Goal: Task Accomplishment & Management: Use online tool/utility

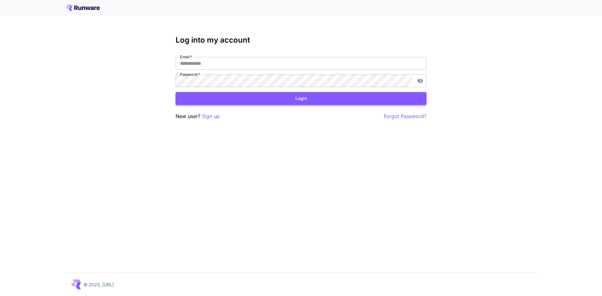
type input "**********"
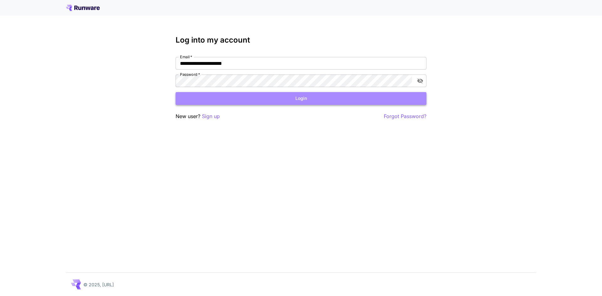
click at [324, 103] on button "Login" at bounding box center [301, 98] width 251 height 13
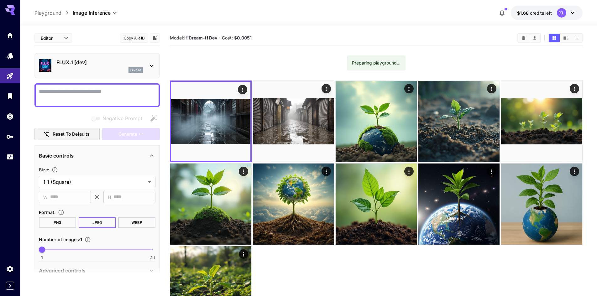
click at [94, 59] on p "FLUX.1 [dev]" at bounding box center [99, 63] width 87 height 8
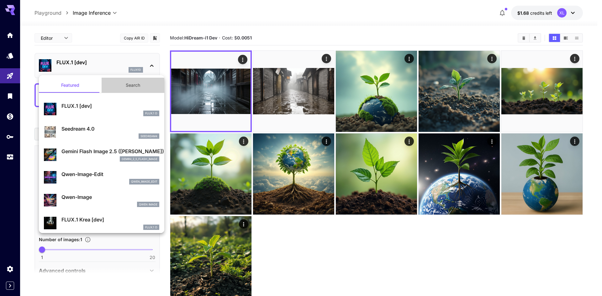
click at [132, 85] on button "Search" at bounding box center [133, 85] width 63 height 15
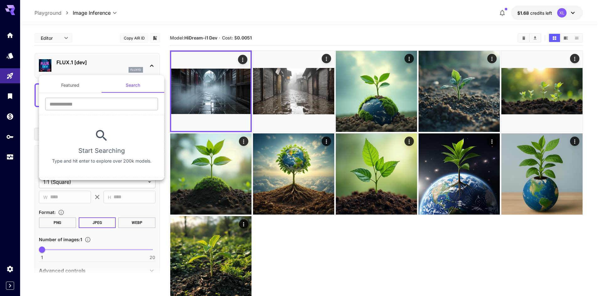
click at [108, 99] on input "text" at bounding box center [101, 104] width 113 height 13
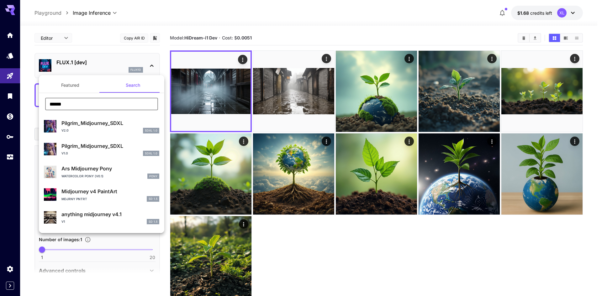
type input "******"
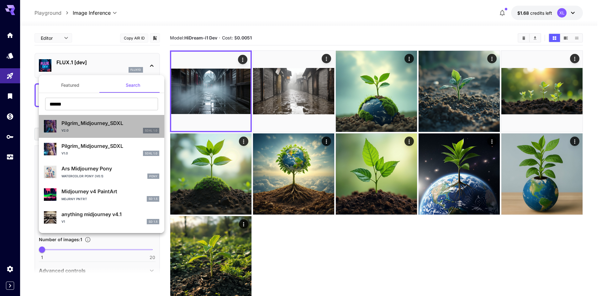
click at [119, 133] on div "v2.0 SDXL 1.0" at bounding box center [110, 131] width 98 height 6
type input "**"
type input "***"
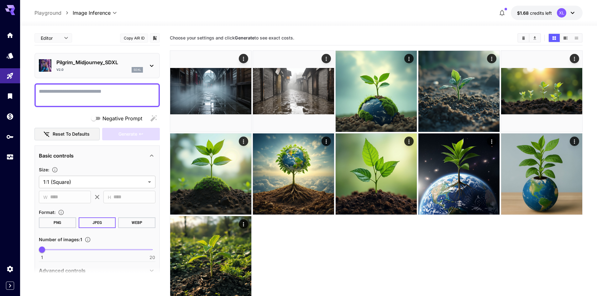
click at [107, 22] on div at bounding box center [308, 22] width 577 height 8
drag, startPoint x: 167, startPoint y: 38, endPoint x: 295, endPoint y: 32, distance: 127.4
click at [295, 32] on main "**********" at bounding box center [308, 181] width 548 height 301
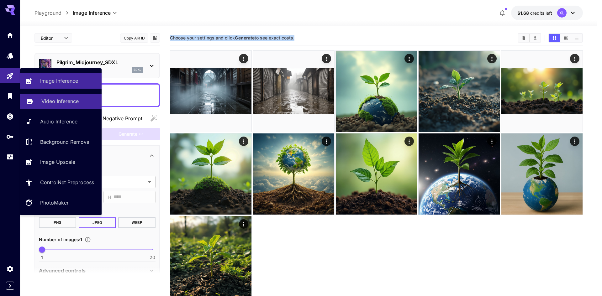
click at [71, 96] on link "Video Inference" at bounding box center [61, 101] width 82 height 15
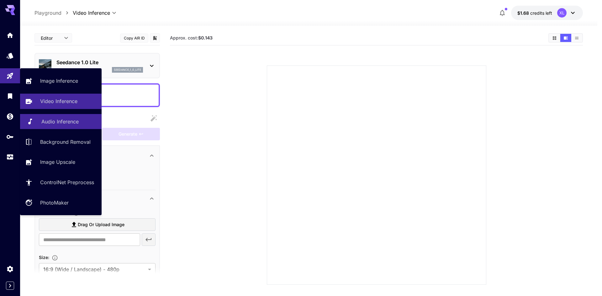
click at [48, 122] on p "Audio Inference" at bounding box center [59, 122] width 37 height 8
type input "**********"
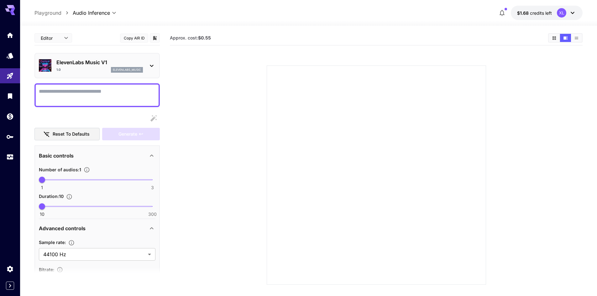
click at [99, 75] on div "ElevenLabs Music V1 1.0 elevenlabs_music" at bounding box center [97, 65] width 117 height 19
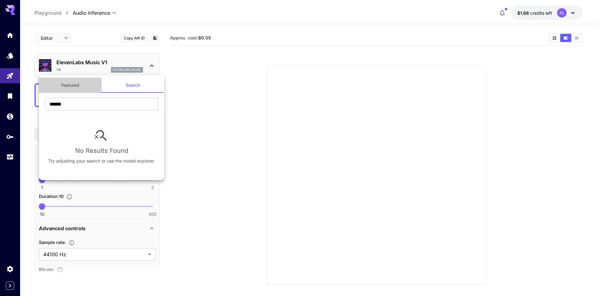
click at [73, 81] on button "Featured" at bounding box center [70, 85] width 63 height 15
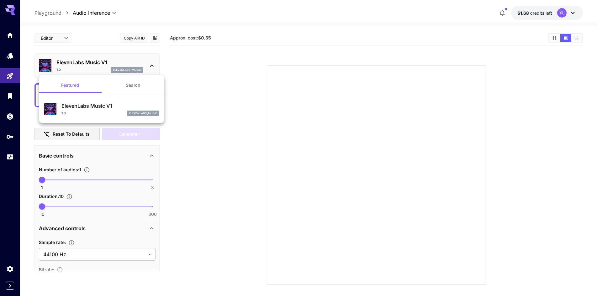
click at [16, 11] on div at bounding box center [301, 148] width 602 height 296
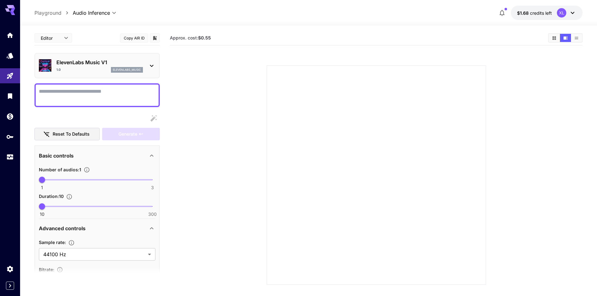
click at [9, 43] on div at bounding box center [10, 96] width 20 height 137
click at [7, 40] on link at bounding box center [10, 35] width 20 height 15
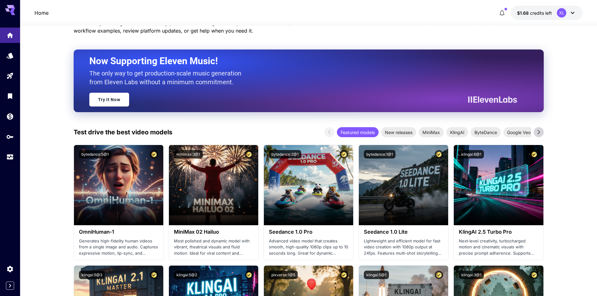
scroll to position [125, 0]
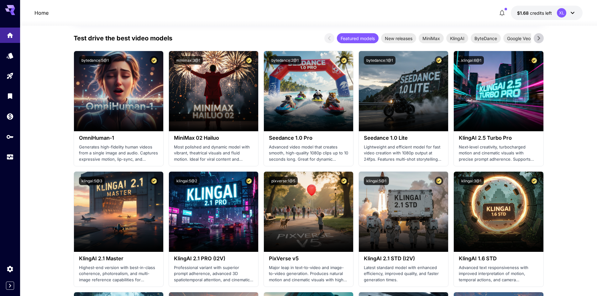
click at [540, 39] on icon at bounding box center [538, 38] width 9 height 9
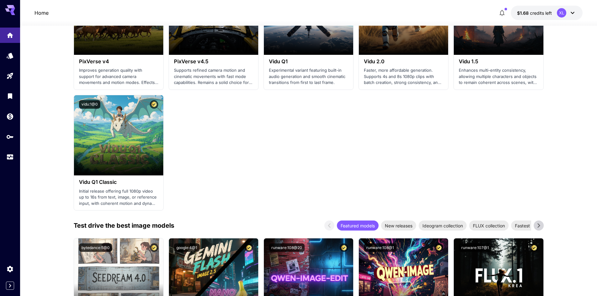
scroll to position [658, 0]
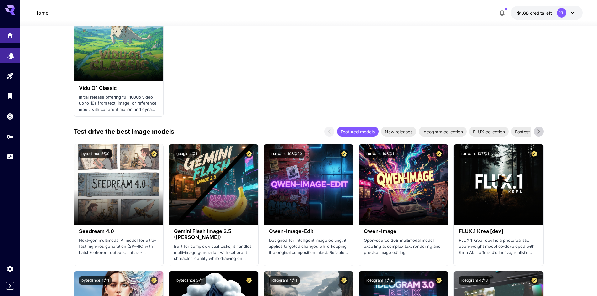
click at [14, 50] on link at bounding box center [10, 55] width 20 height 15
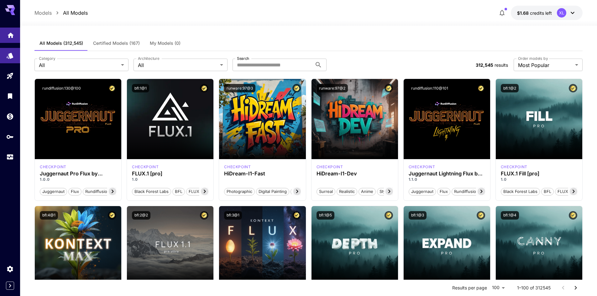
click at [8, 39] on link at bounding box center [10, 35] width 20 height 15
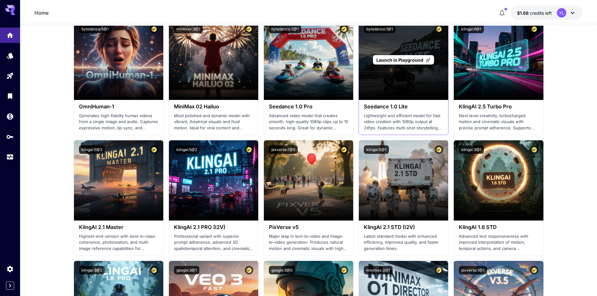
scroll to position [125, 0]
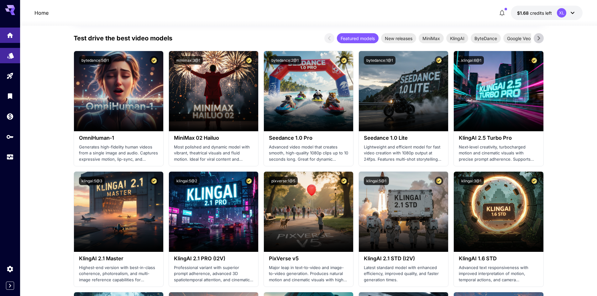
click at [10, 57] on icon "Models" at bounding box center [11, 54] width 8 height 8
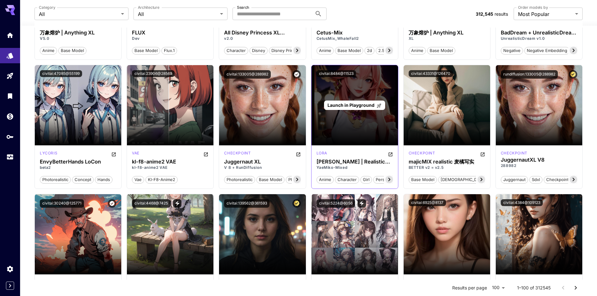
scroll to position [1724, 0]
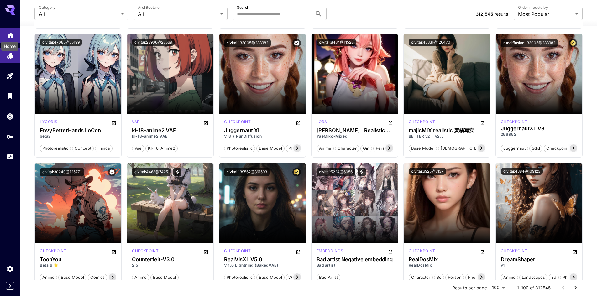
click at [11, 33] on icon "Home" at bounding box center [11, 33] width 6 height 5
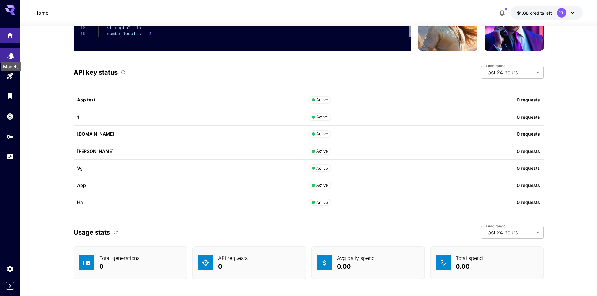
click at [10, 53] on icon "Models" at bounding box center [10, 54] width 7 height 6
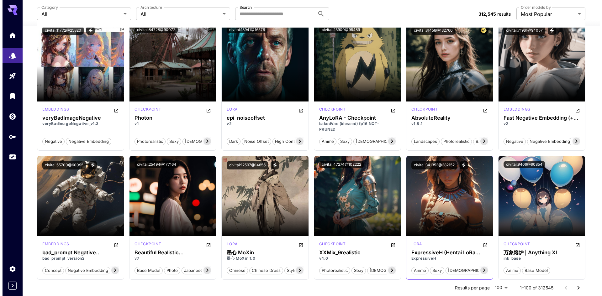
scroll to position [1693, 0]
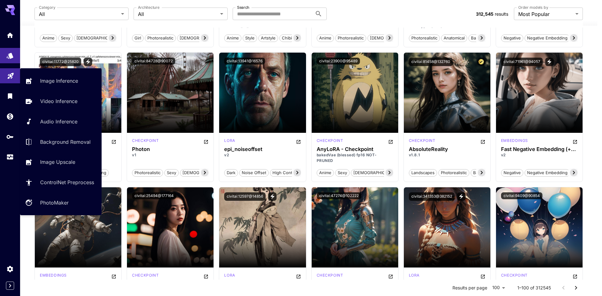
click at [4, 74] on link at bounding box center [10, 75] width 20 height 15
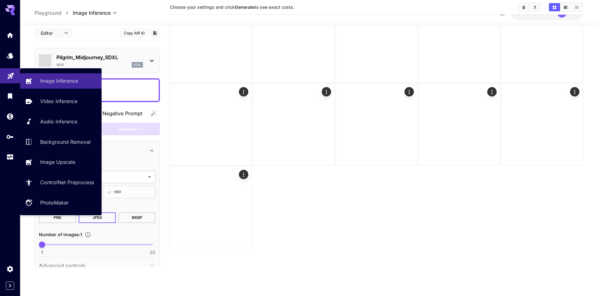
scroll to position [50, 0]
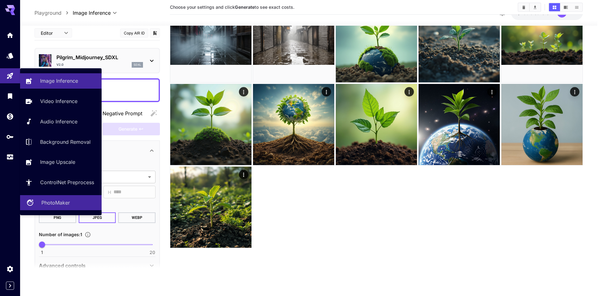
click at [69, 206] on p "PhotoMaker" at bounding box center [55, 203] width 29 height 8
type input "**********"
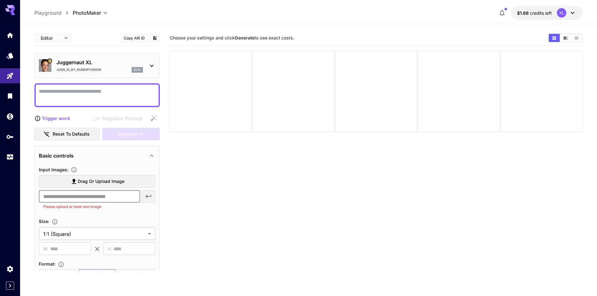
click at [84, 195] on input "text" at bounding box center [89, 196] width 101 height 13
click at [75, 131] on button "Reset to defaults" at bounding box center [66, 134] width 65 height 13
click at [92, 193] on input "text" at bounding box center [89, 196] width 101 height 13
click at [156, 153] on div "**********" at bounding box center [96, 263] width 125 height 237
click at [153, 152] on icon at bounding box center [152, 156] width 8 height 8
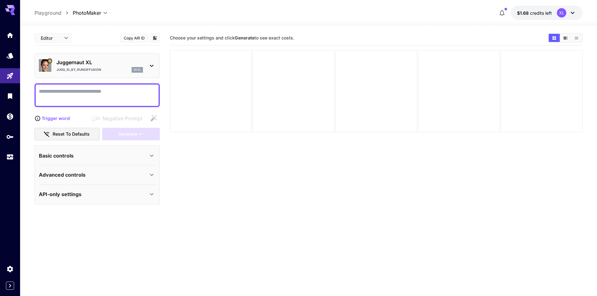
click at [153, 153] on icon at bounding box center [152, 156] width 8 height 8
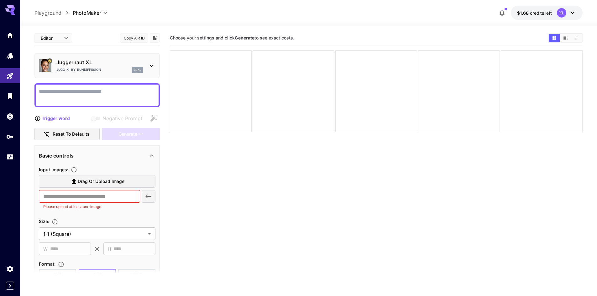
click at [153, 153] on icon at bounding box center [152, 156] width 8 height 8
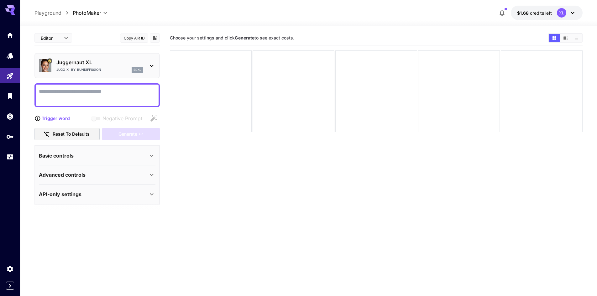
click at [153, 173] on icon at bounding box center [152, 175] width 8 height 8
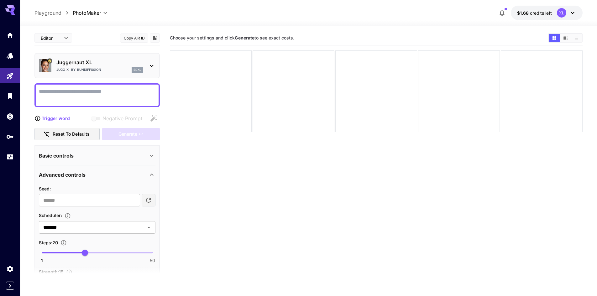
click at [153, 173] on icon at bounding box center [152, 175] width 8 height 8
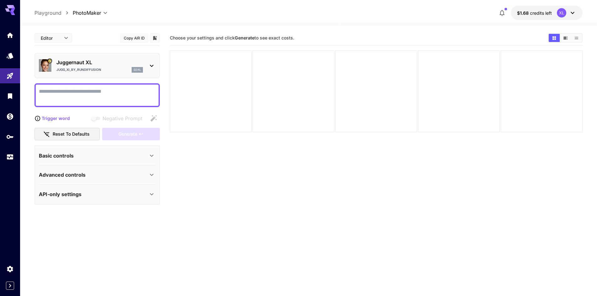
click at [152, 153] on icon at bounding box center [152, 156] width 8 height 8
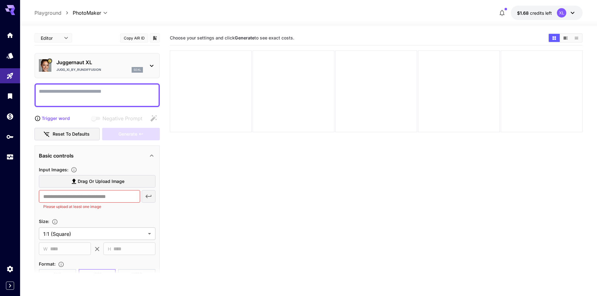
click at [153, 153] on icon at bounding box center [152, 156] width 8 height 8
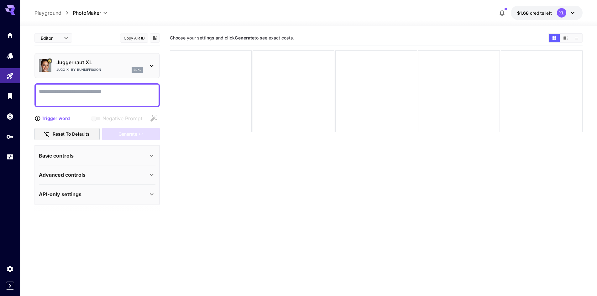
click at [152, 172] on icon at bounding box center [152, 175] width 8 height 8
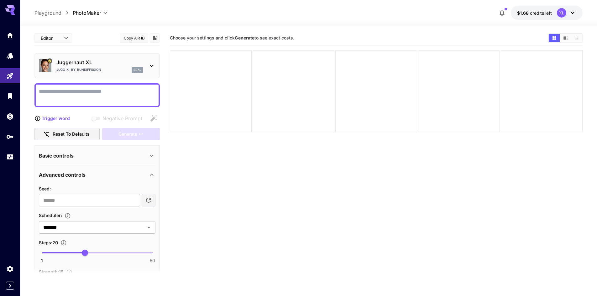
click at [152, 172] on icon at bounding box center [152, 175] width 8 height 8
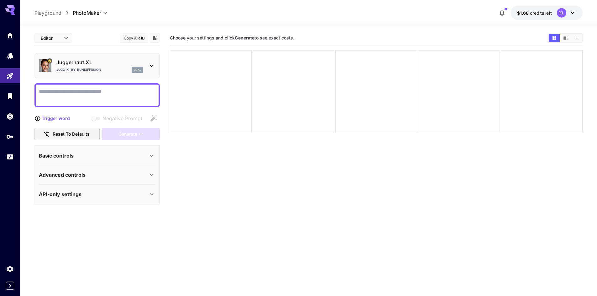
click at [152, 172] on icon at bounding box center [152, 175] width 8 height 8
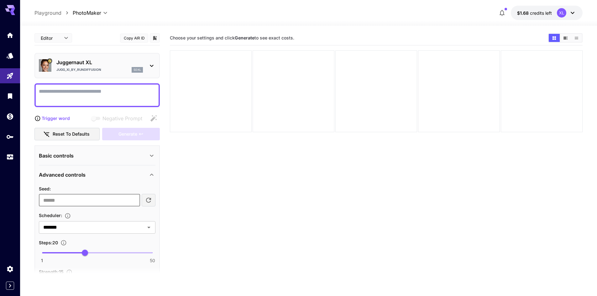
click at [92, 201] on input "number" at bounding box center [89, 200] width 101 height 13
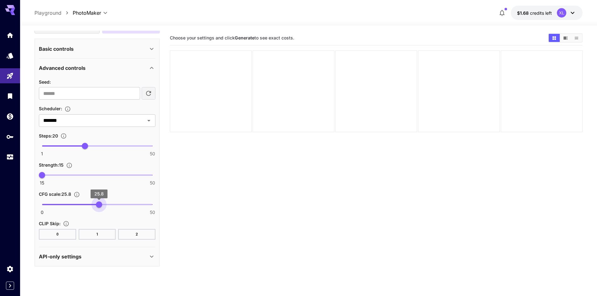
type input "**"
drag, startPoint x: 68, startPoint y: 201, endPoint x: 99, endPoint y: 199, distance: 31.7
click at [99, 202] on span "25.8" at bounding box center [99, 205] width 6 height 6
click at [7, 60] on link at bounding box center [10, 55] width 20 height 15
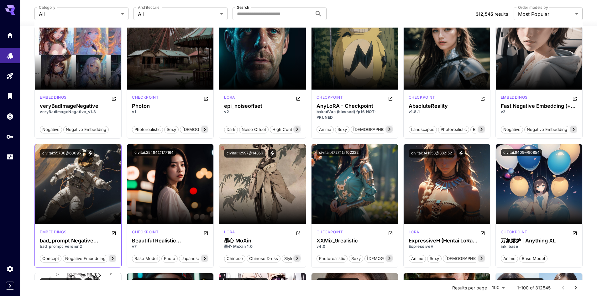
scroll to position [1160, 0]
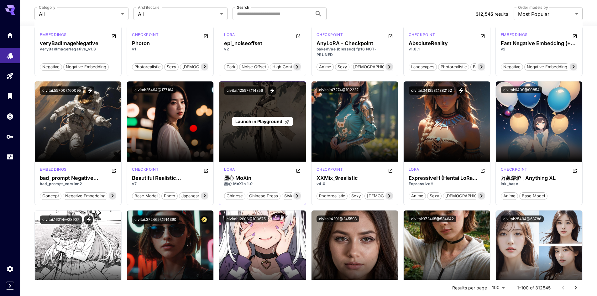
click at [235, 128] on div "Launch in Playground" at bounding box center [262, 122] width 87 height 80
click at [252, 113] on div "Launch in Playground" at bounding box center [262, 122] width 87 height 80
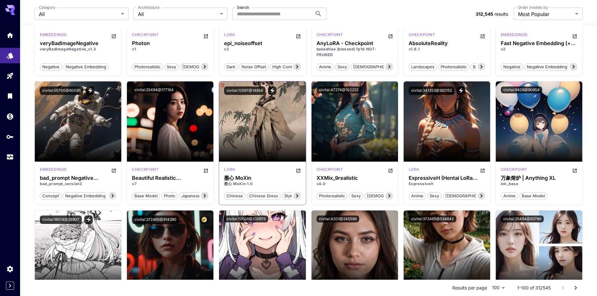
click at [297, 198] on icon at bounding box center [297, 196] width 8 height 8
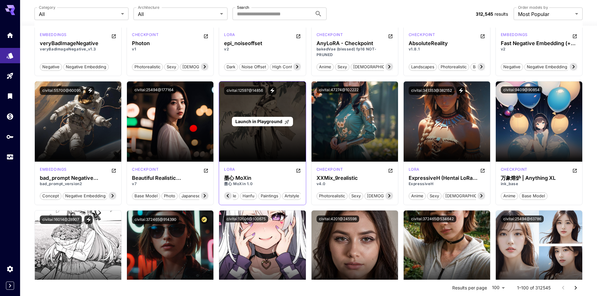
drag, startPoint x: 266, startPoint y: 141, endPoint x: 264, endPoint y: 133, distance: 7.7
click at [266, 140] on div "Launch in Playground" at bounding box center [262, 122] width 87 height 80
click at [258, 126] on div "Launch in Playground" at bounding box center [262, 122] width 61 height 10
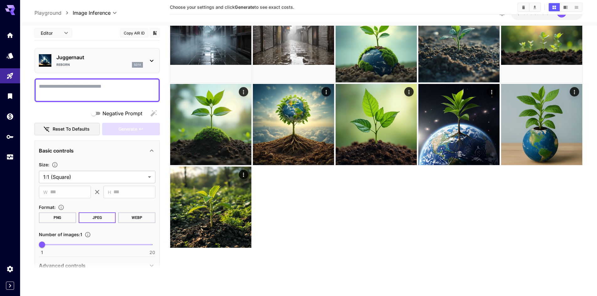
click at [140, 63] on p "sd1x" at bounding box center [137, 65] width 7 height 4
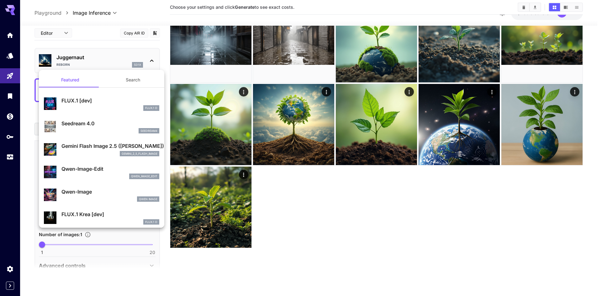
click at [134, 59] on div at bounding box center [301, 148] width 602 height 296
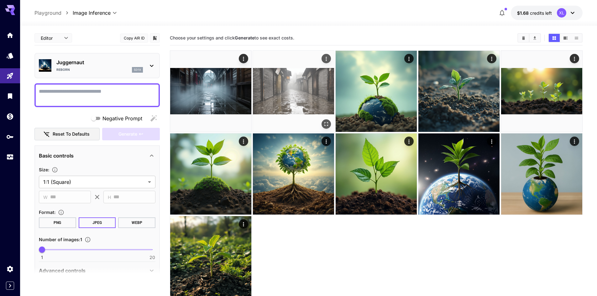
click at [295, 98] on img at bounding box center [293, 91] width 81 height 81
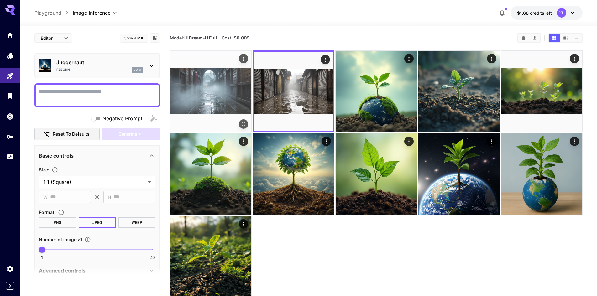
click at [208, 79] on img at bounding box center [210, 91] width 81 height 81
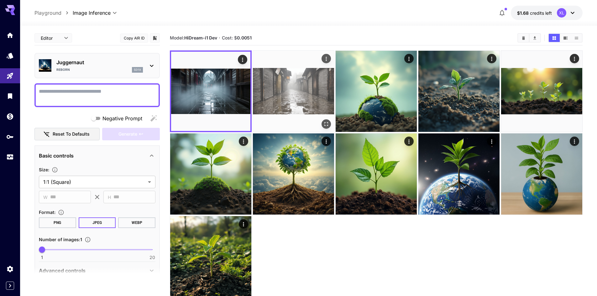
click at [295, 81] on img at bounding box center [293, 91] width 81 height 81
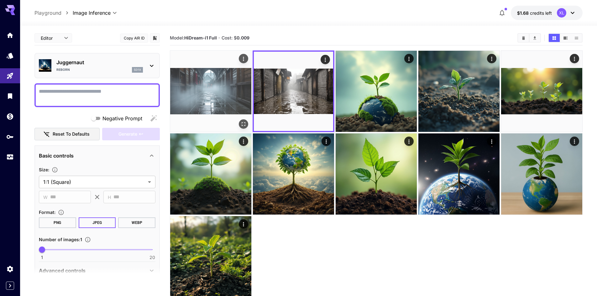
click at [238, 80] on img at bounding box center [210, 91] width 81 height 81
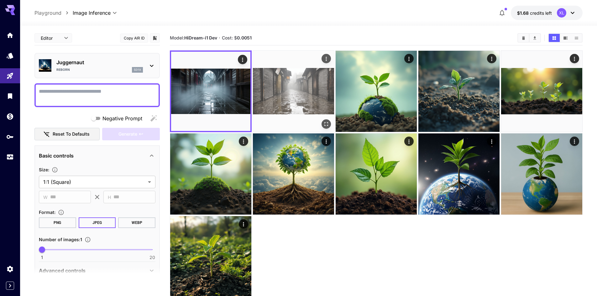
click at [296, 80] on img at bounding box center [293, 91] width 81 height 81
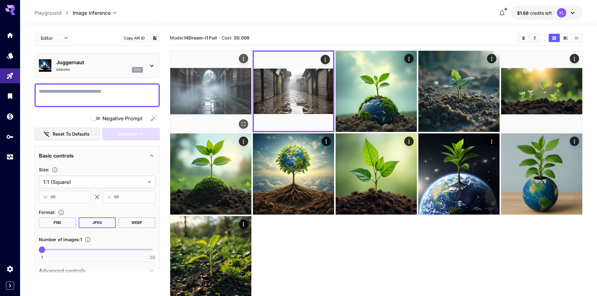
click at [228, 84] on img at bounding box center [210, 91] width 81 height 81
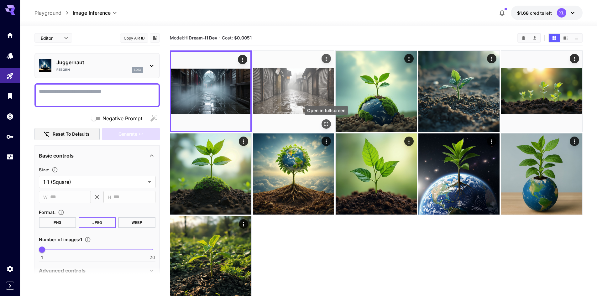
click at [326, 123] on icon "Open in fullscreen" at bounding box center [326, 124] width 6 height 6
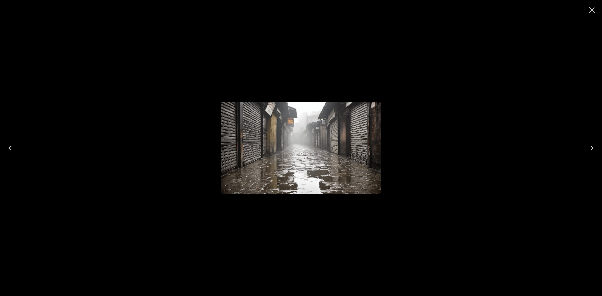
click at [488, 123] on div at bounding box center [301, 148] width 602 height 296
click at [594, 9] on icon "Close" at bounding box center [592, 10] width 10 height 10
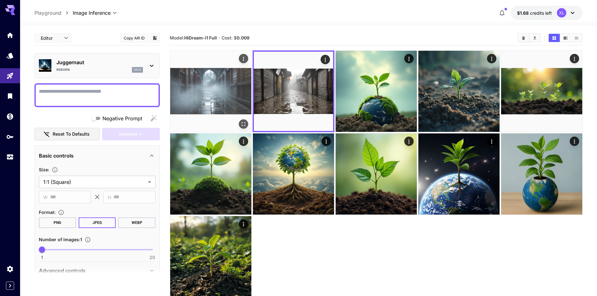
click at [205, 80] on img at bounding box center [210, 91] width 81 height 81
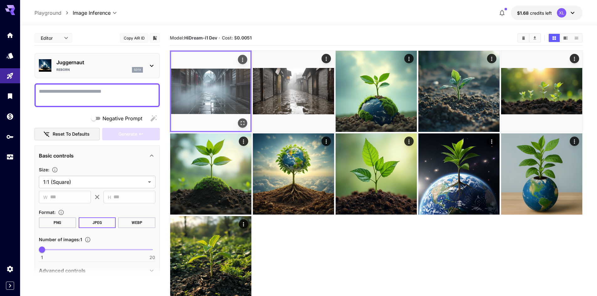
click at [244, 123] on icon "Open in fullscreen" at bounding box center [243, 123] width 6 height 6
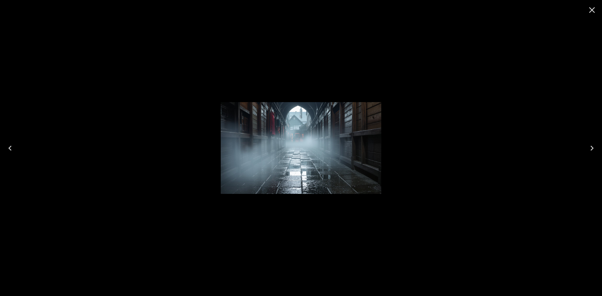
click at [459, 123] on div at bounding box center [301, 148] width 602 height 296
click at [595, 9] on icon "Close" at bounding box center [592, 10] width 10 height 10
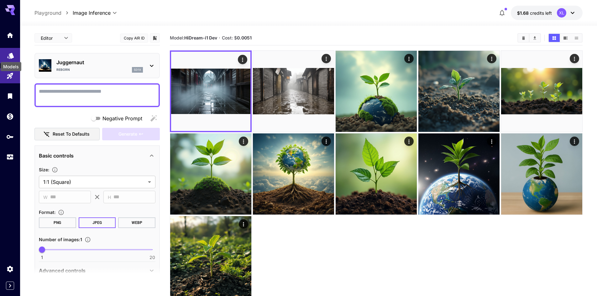
click at [11, 54] on icon "Models" at bounding box center [10, 54] width 7 height 6
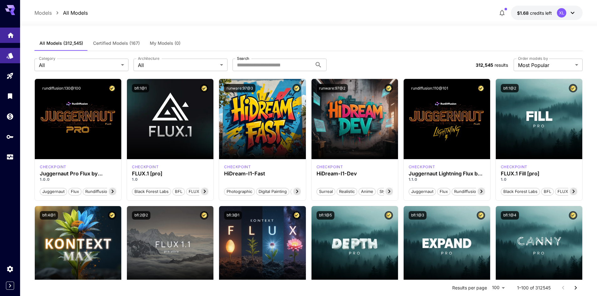
click at [15, 42] on link at bounding box center [10, 35] width 20 height 15
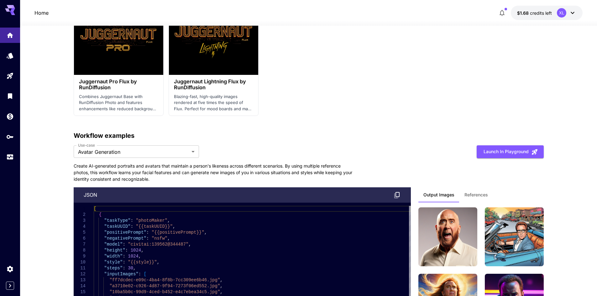
scroll to position [1505, 0]
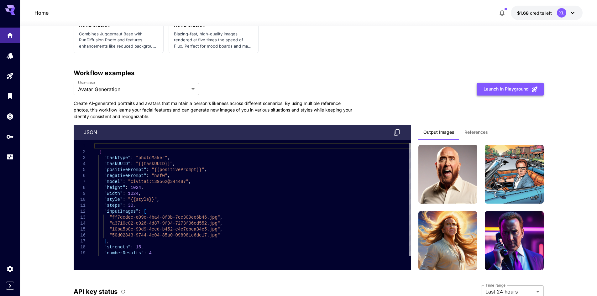
click at [517, 92] on button "Launch in Playground" at bounding box center [510, 89] width 67 height 13
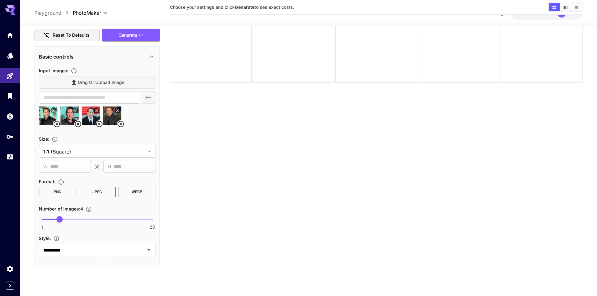
scroll to position [125, 0]
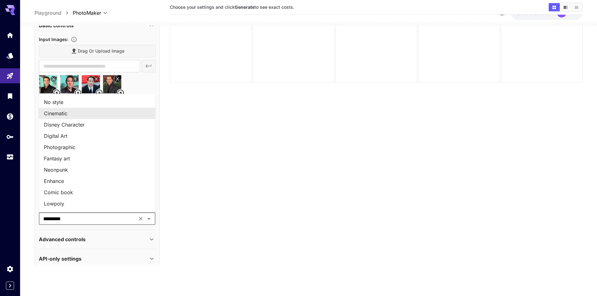
click at [101, 215] on input "*********" at bounding box center [88, 218] width 94 height 9
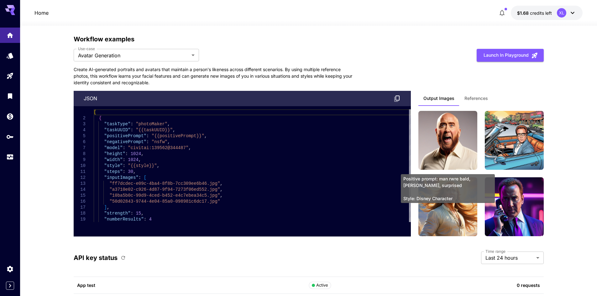
scroll to position [1570, 0]
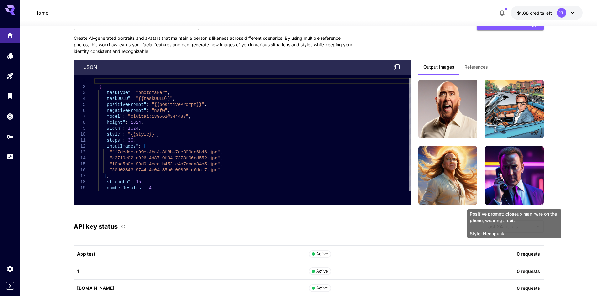
click at [513, 189] on img at bounding box center [514, 175] width 59 height 59
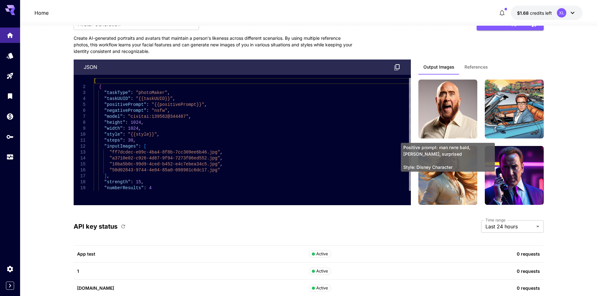
click at [464, 107] on img at bounding box center [448, 109] width 59 height 59
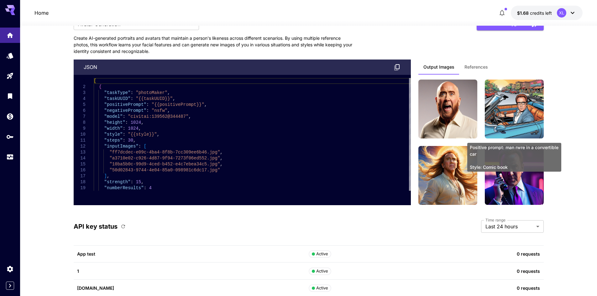
click at [509, 116] on img at bounding box center [514, 109] width 59 height 59
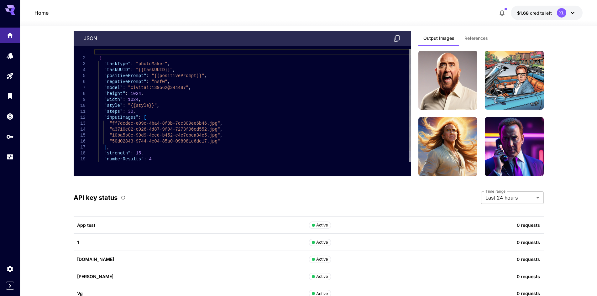
scroll to position [1505, 0]
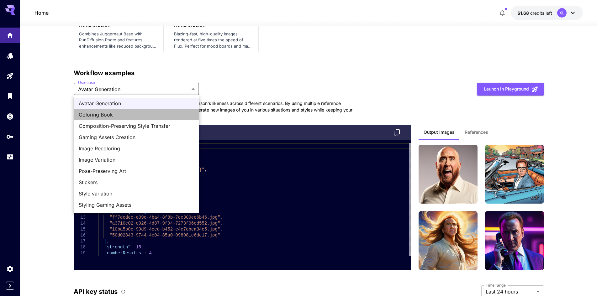
click at [140, 117] on span "Coloring Book" at bounding box center [136, 115] width 115 height 8
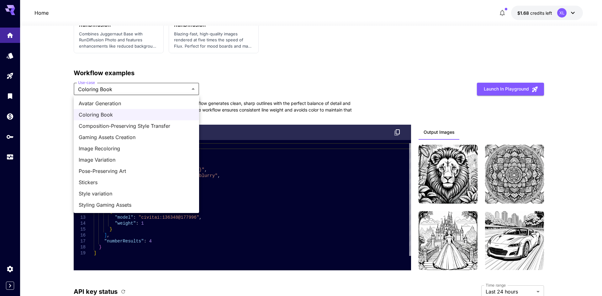
click at [157, 142] on li "Gaming Assets Creation" at bounding box center [136, 137] width 125 height 11
type input "**********"
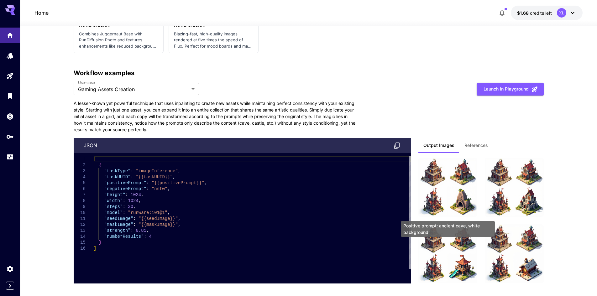
click at [469, 208] on img at bounding box center [448, 187] width 59 height 59
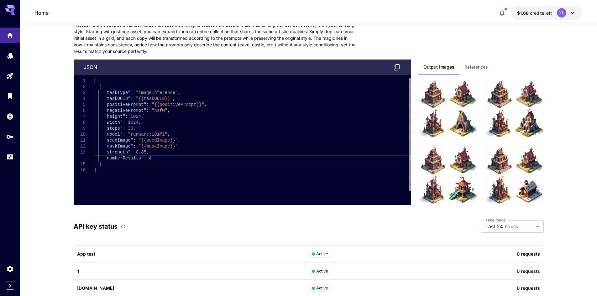
scroll to position [0, 0]
click at [223, 156] on div "[ { "taskType" : "imageInference" , "taskUUID" : "{{taskUUID}}" , "positiveProm…" at bounding box center [252, 134] width 317 height 113
drag, startPoint x: 188, startPoint y: 145, endPoint x: 105, endPoint y: 137, distance: 83.5
click at [105, 137] on div "[ { "taskType" : "imageInference" , "taskUUID" : "{{taskUUID}}" , "positiveProm…" at bounding box center [252, 134] width 317 height 113
type textarea "**********"
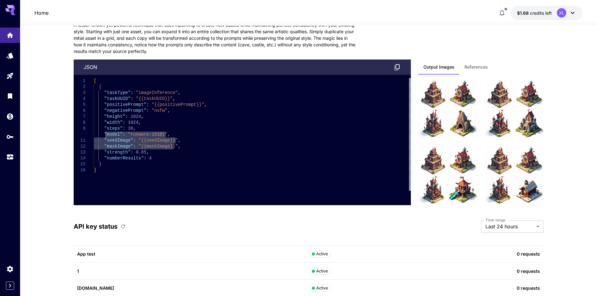
click at [207, 172] on div "[ { "taskType" : "imageInference" , "taskUUID" : "{{taskUUID}}" , "positiveProm…" at bounding box center [252, 134] width 317 height 113
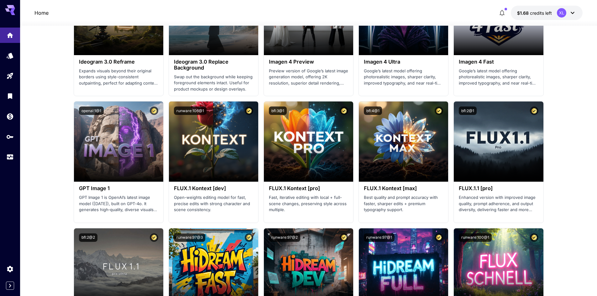
scroll to position [988, 0]
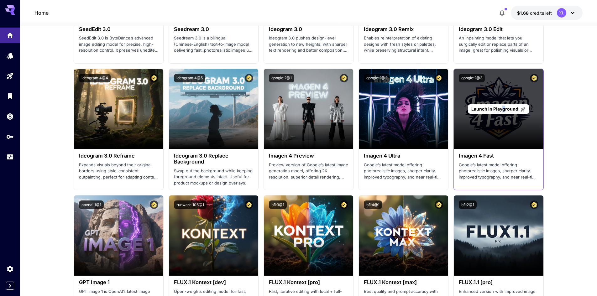
click at [504, 136] on div "Launch in Playground" at bounding box center [498, 109] width 89 height 80
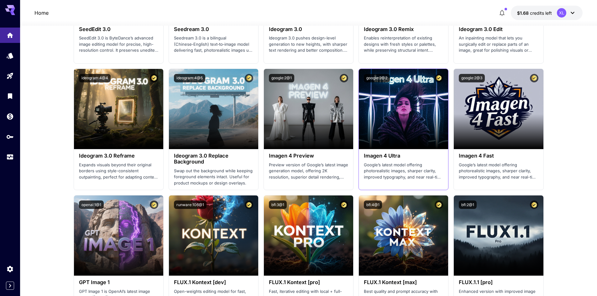
click at [405, 169] on p "Google’s latest model offering photorealistic images, sharper clarity, improved…" at bounding box center [403, 171] width 79 height 18
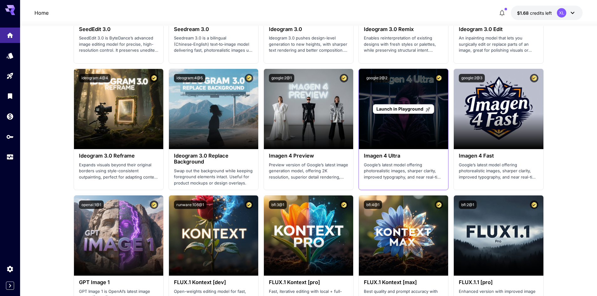
click at [406, 112] on p "Launch in Playground" at bounding box center [404, 109] width 54 height 7
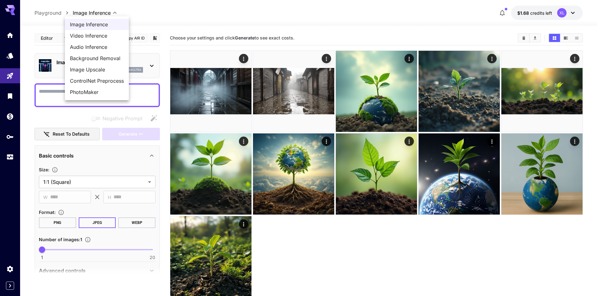
click at [103, 10] on body "**********" at bounding box center [301, 173] width 602 height 346
click at [105, 89] on span "PhotoMaker" at bounding box center [97, 92] width 54 height 8
type input "**********"
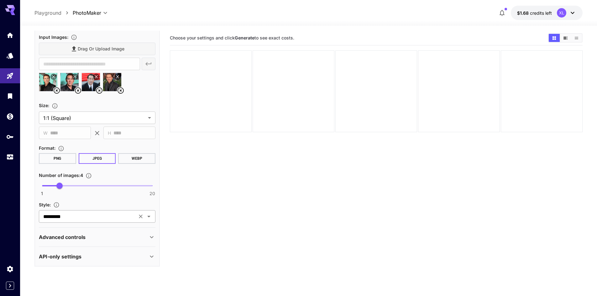
scroll to position [70, 0]
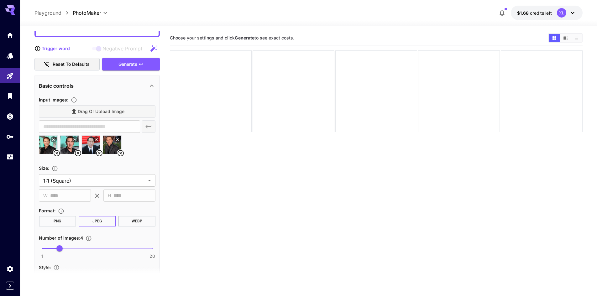
drag, startPoint x: 82, startPoint y: 82, endPoint x: 32, endPoint y: 91, distance: 50.7
click at [32, 91] on section "**********" at bounding box center [308, 186] width 577 height 320
drag, startPoint x: 29, startPoint y: 103, endPoint x: 30, endPoint y: 108, distance: 5.2
click at [30, 108] on section "**********" at bounding box center [308, 186] width 577 height 320
click at [204, 154] on section "Choose your settings and click Generate to see exact costs." at bounding box center [376, 179] width 413 height 296
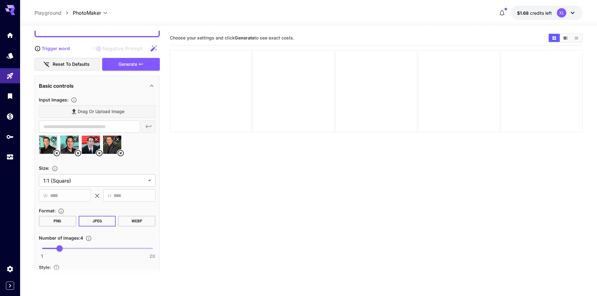
click at [118, 153] on icon at bounding box center [121, 153] width 6 height 6
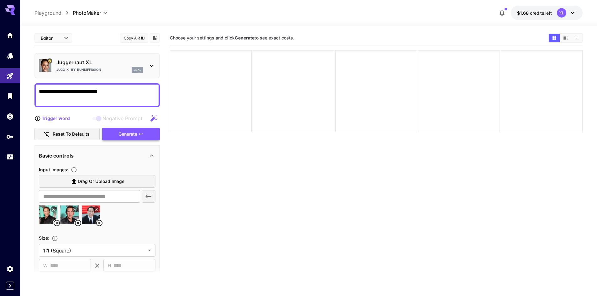
click at [135, 132] on div "Generate" at bounding box center [131, 134] width 58 height 13
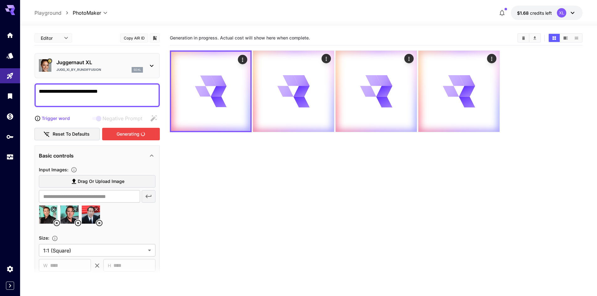
click at [268, 174] on section "Generation in progress. Actual cost will show here when complete." at bounding box center [376, 179] width 413 height 296
click at [154, 119] on div "Negative Prompt" at bounding box center [115, 118] width 90 height 13
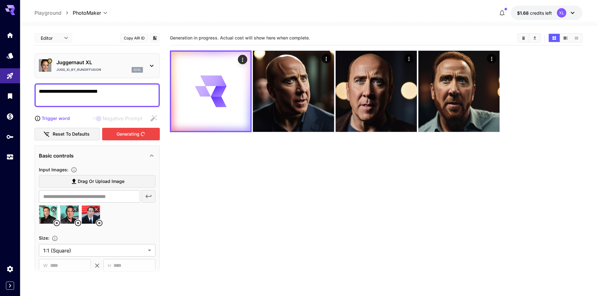
click at [335, 98] on div at bounding box center [376, 91] width 413 height 82
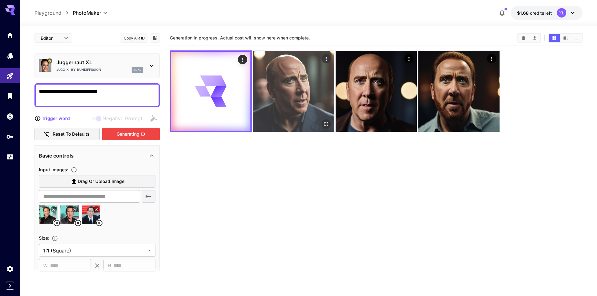
click at [306, 101] on img at bounding box center [293, 91] width 81 height 81
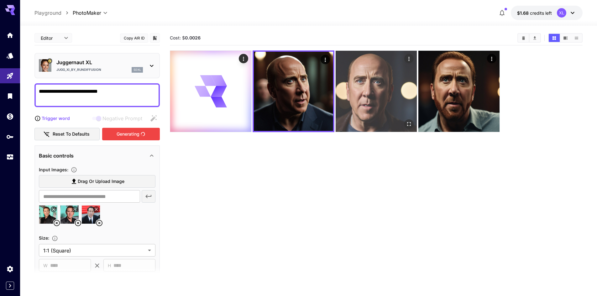
click at [350, 96] on img at bounding box center [376, 91] width 81 height 81
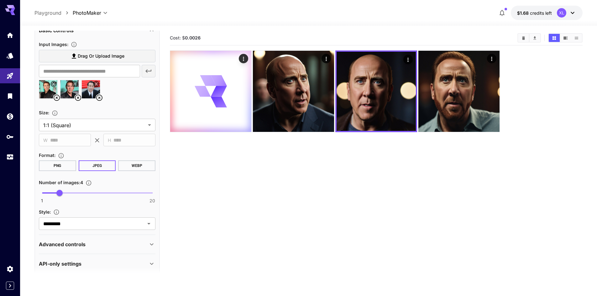
scroll to position [31, 0]
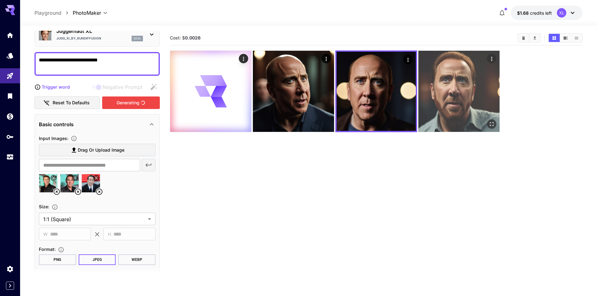
click at [446, 100] on img at bounding box center [459, 91] width 81 height 81
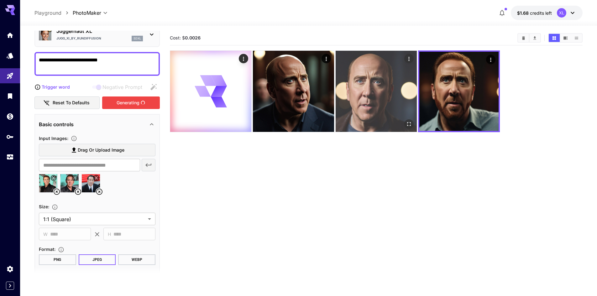
click at [379, 108] on img at bounding box center [376, 91] width 81 height 81
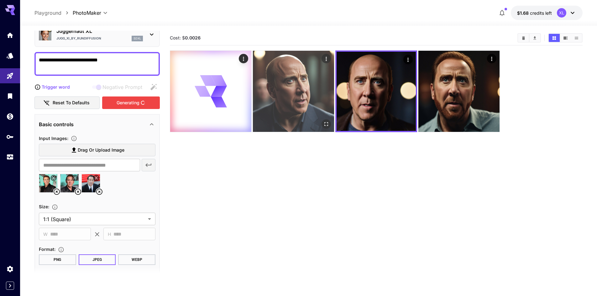
click at [318, 110] on img at bounding box center [293, 91] width 81 height 81
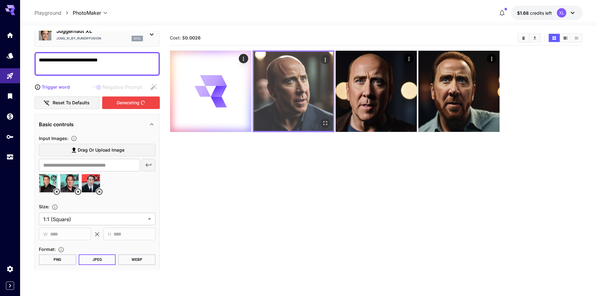
click at [326, 124] on icon "Open in fullscreen" at bounding box center [325, 123] width 6 height 6
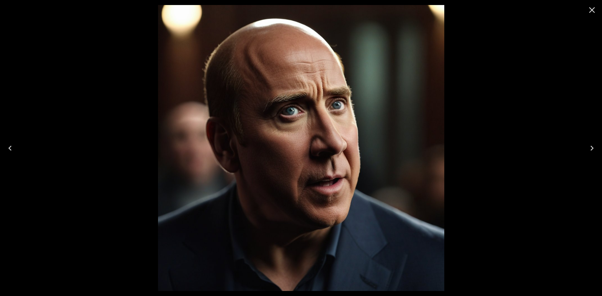
click at [595, 21] on div at bounding box center [301, 148] width 602 height 296
click at [590, 11] on icon "Close" at bounding box center [592, 10] width 10 height 10
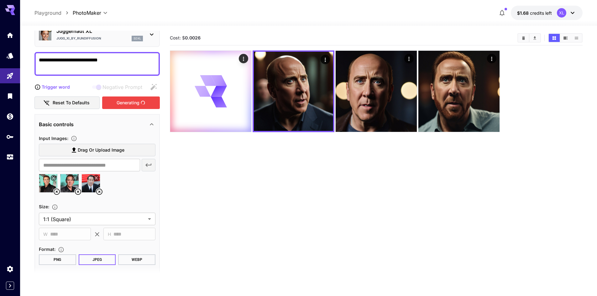
click at [436, 143] on section "Cost: $ 0.0026" at bounding box center [376, 179] width 413 height 296
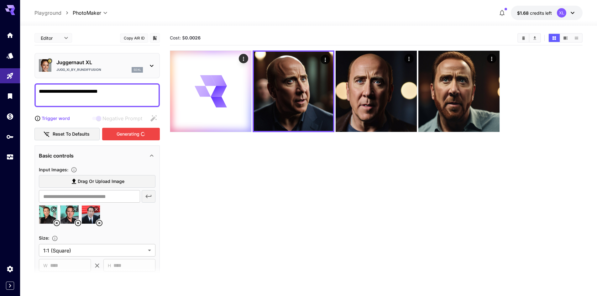
click at [98, 63] on p "Juggernaut XL" at bounding box center [99, 63] width 87 height 8
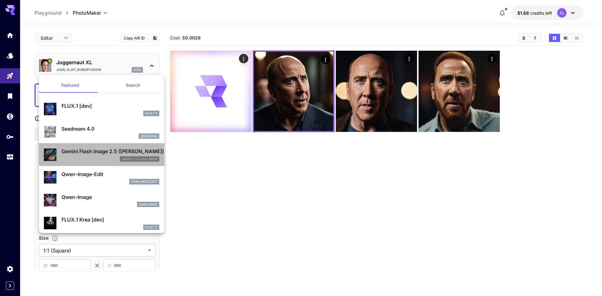
click at [106, 150] on p "Gemini Flash Image 2.5 ([PERSON_NAME])" at bounding box center [110, 152] width 98 height 8
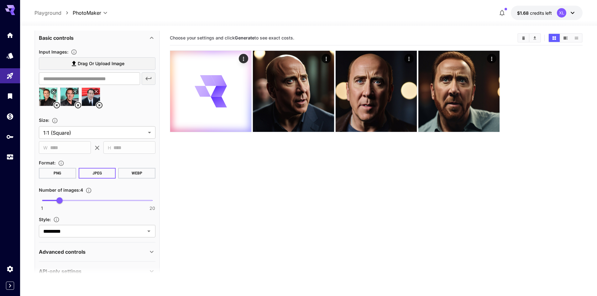
scroll to position [140, 0]
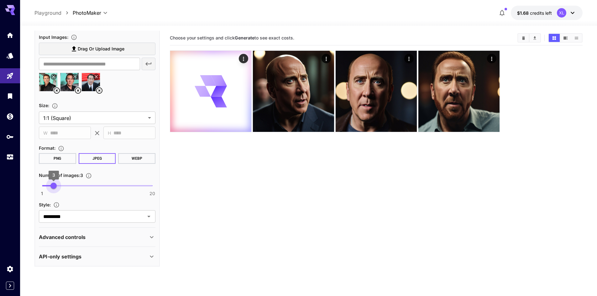
type input "*"
drag, startPoint x: 56, startPoint y: 186, endPoint x: 48, endPoint y: 185, distance: 7.9
click at [48, 185] on span "2" at bounding box center [48, 186] width 6 height 6
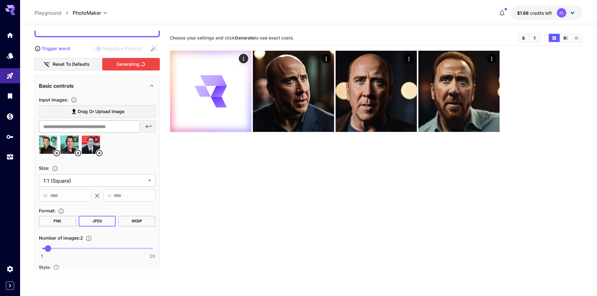
scroll to position [46, 0]
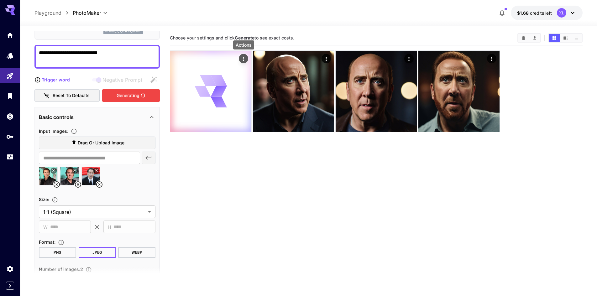
click at [245, 59] on icon "Actions" at bounding box center [243, 59] width 6 height 6
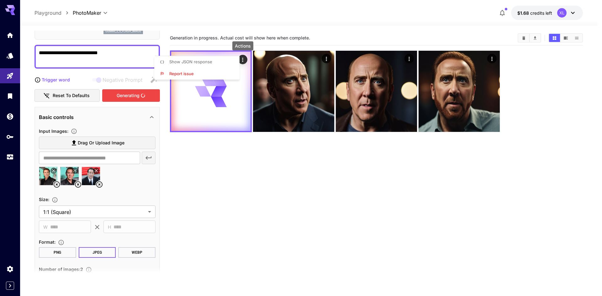
click at [236, 165] on div at bounding box center [301, 148] width 602 height 296
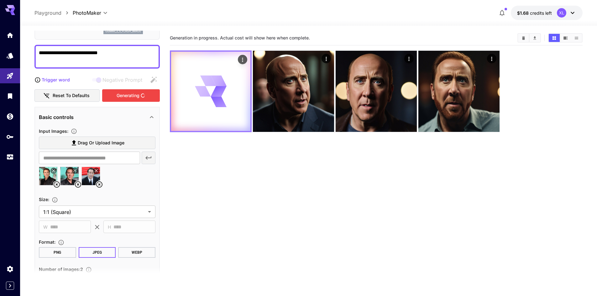
click at [204, 102] on icon at bounding box center [211, 92] width 32 height 32
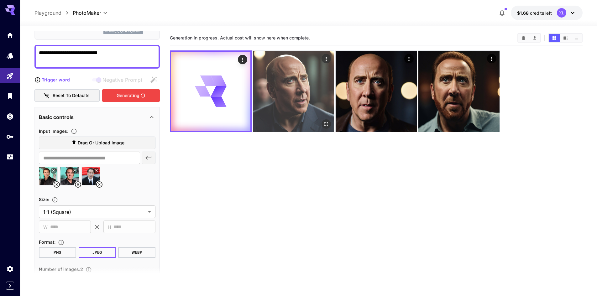
click at [293, 129] on img at bounding box center [293, 91] width 81 height 81
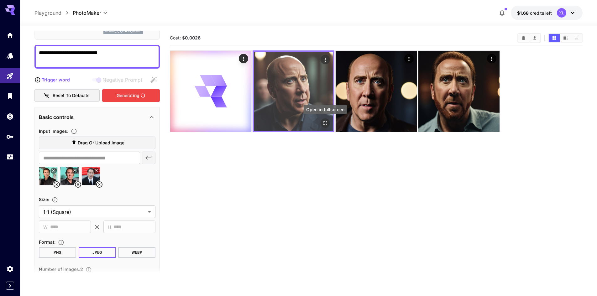
click at [328, 121] on icon "Open in fullscreen" at bounding box center [325, 123] width 6 height 6
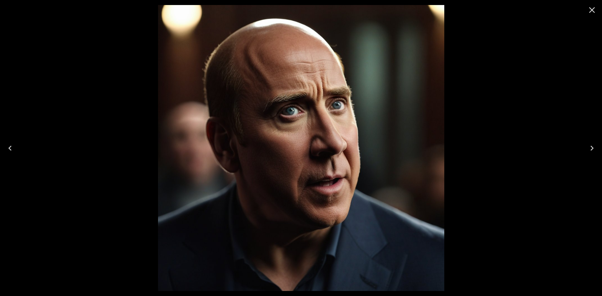
click at [592, 12] on icon "Close" at bounding box center [592, 10] width 10 height 10
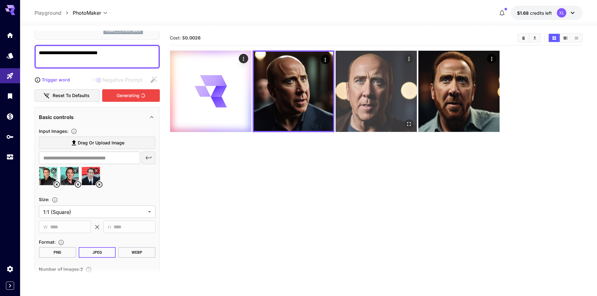
click at [375, 82] on img at bounding box center [376, 91] width 81 height 81
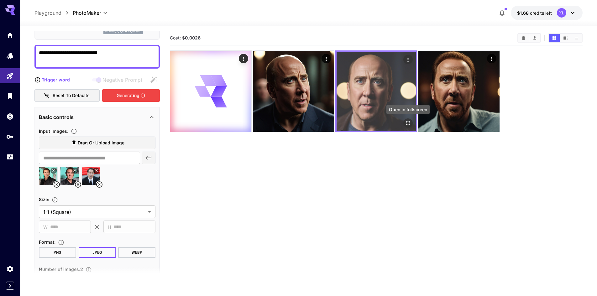
click at [407, 123] on icon "Open in fullscreen" at bounding box center [408, 123] width 6 height 6
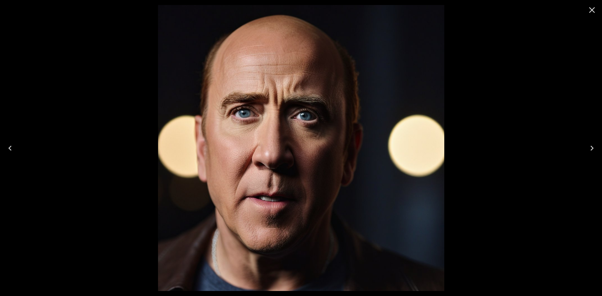
click at [500, 100] on div at bounding box center [301, 148] width 602 height 296
click at [594, 9] on icon "Close" at bounding box center [592, 10] width 10 height 10
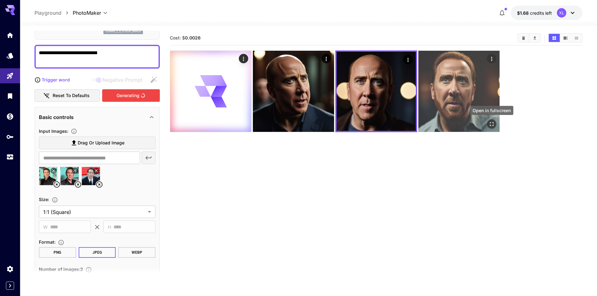
click at [492, 120] on button "Open in fullscreen" at bounding box center [491, 123] width 9 height 9
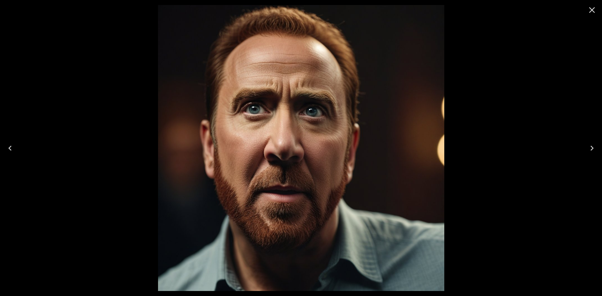
click at [510, 123] on div at bounding box center [301, 148] width 602 height 296
click at [597, 12] on button "Close" at bounding box center [591, 10] width 15 height 15
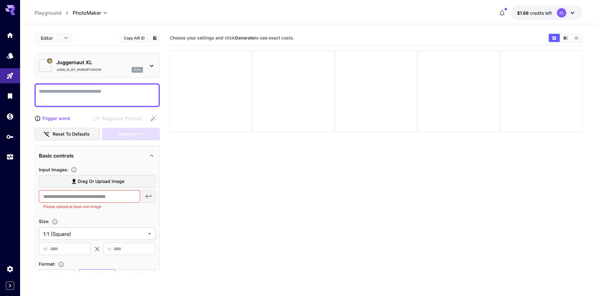
type input "*********"
type input "*******"
click at [197, 180] on section "Choose your settings and click Generate to see exact costs." at bounding box center [376, 179] width 413 height 296
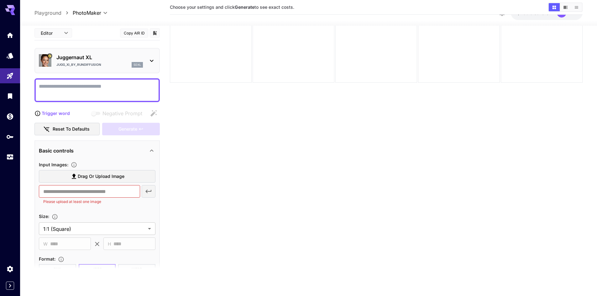
scroll to position [94, 0]
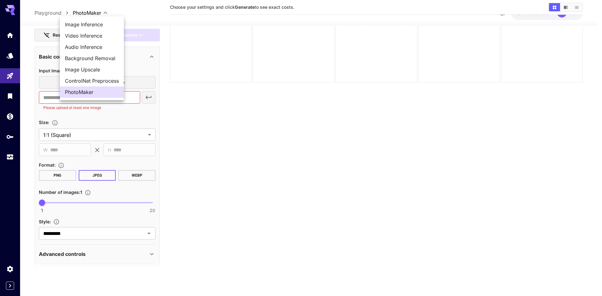
click at [93, 13] on body "**********" at bounding box center [301, 123] width 602 height 346
click at [88, 95] on span "PhotoMaker" at bounding box center [92, 92] width 54 height 8
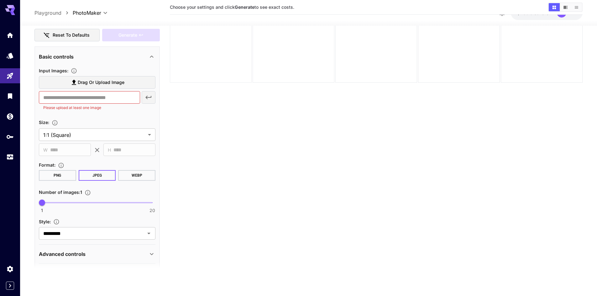
scroll to position [0, 0]
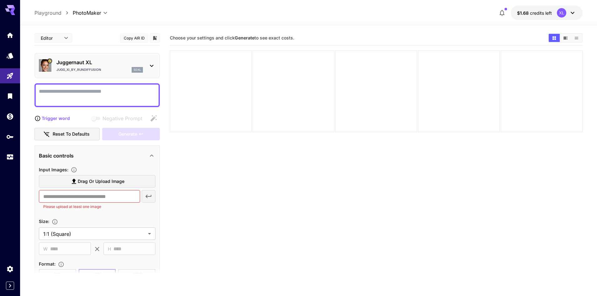
click at [119, 184] on span "Drag or upload image" at bounding box center [101, 182] width 47 height 8
click at [0, 0] on input "Drag or upload image" at bounding box center [0, 0] width 0 height 0
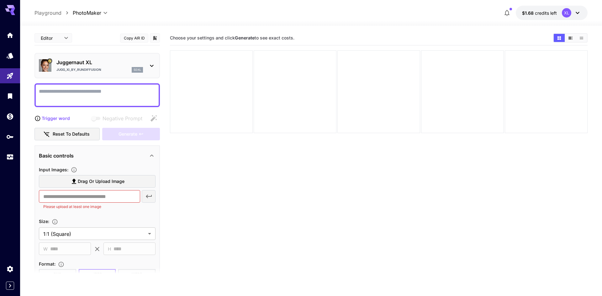
click at [53, 36] on body "**********" at bounding box center [301, 173] width 602 height 346
click at [95, 27] on div at bounding box center [301, 148] width 602 height 296
click at [63, 35] on body "**********" at bounding box center [301, 173] width 602 height 346
click at [50, 62] on span "JSON" at bounding box center [54, 62] width 28 height 8
type input "****"
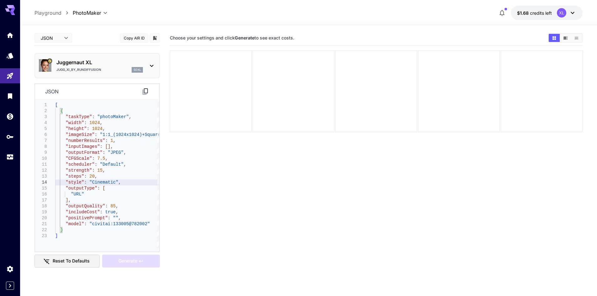
click at [88, 183] on div "[ { "taskType" : "photoMaker" , "width" : 1024 , "height" : 1024 , "imageSize" …" at bounding box center [107, 175] width 104 height 146
click at [86, 174] on div "[ { "taskType" : "photoMaker" , "width" : 1024 , "height" : 1024 , "imageSize" …" at bounding box center [107, 175] width 104 height 146
click at [102, 184] on div "[ { "taskType" : "photoMaker" , "width" : 1024 , "height" : 1024 , "imageSize" …" at bounding box center [107, 175] width 104 height 146
click at [153, 224] on div "[ { "taskType" : "photoMaker" , "width" : 1024 , "height" : 1024 , "imageSize" …" at bounding box center [107, 175] width 104 height 146
type textarea "**********"
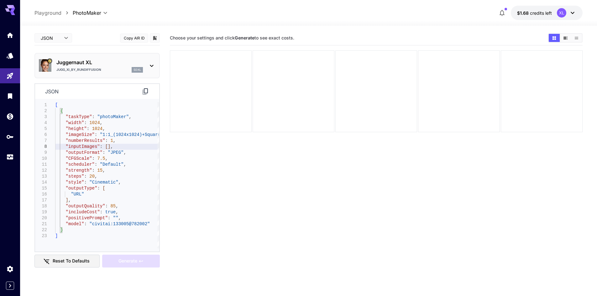
click at [100, 146] on div "[ { "taskType" : "photoMaker" , "width" : 1024 , "height" : 1024 , "imageSize" …" at bounding box center [107, 175] width 104 height 146
click at [102, 148] on div "[ { "taskType" : "photoMaker" , "width" : 1024 , "height" : 1024 , "imageSize" …" at bounding box center [107, 175] width 104 height 146
click at [106, 70] on div "Jugg_XI_by_RunDiffusion sdxl" at bounding box center [99, 70] width 87 height 6
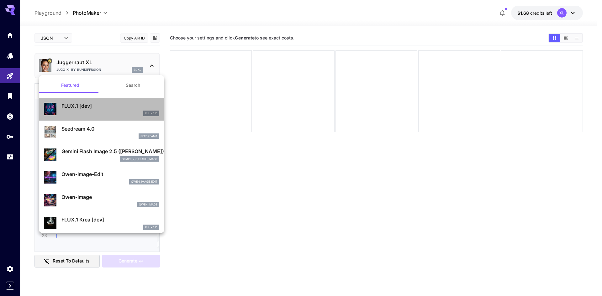
click at [112, 112] on div "FLUX.1 D" at bounding box center [110, 114] width 98 height 6
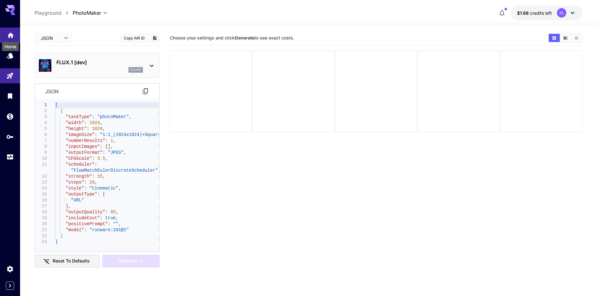
click at [8, 33] on icon "Home" at bounding box center [11, 34] width 8 height 8
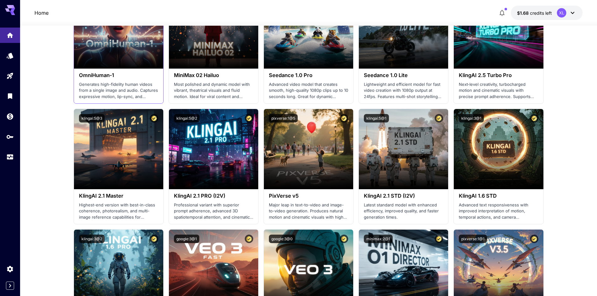
scroll to position [125, 0]
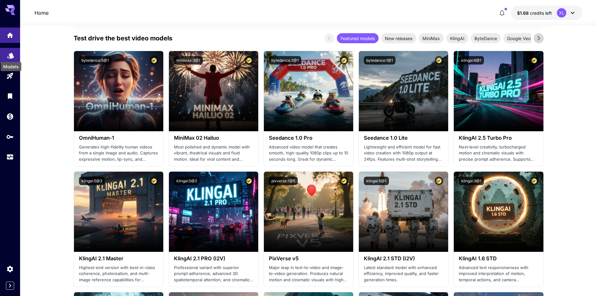
click at [7, 51] on icon "Models" at bounding box center [11, 55] width 8 height 8
